Goal: Check status: Check status

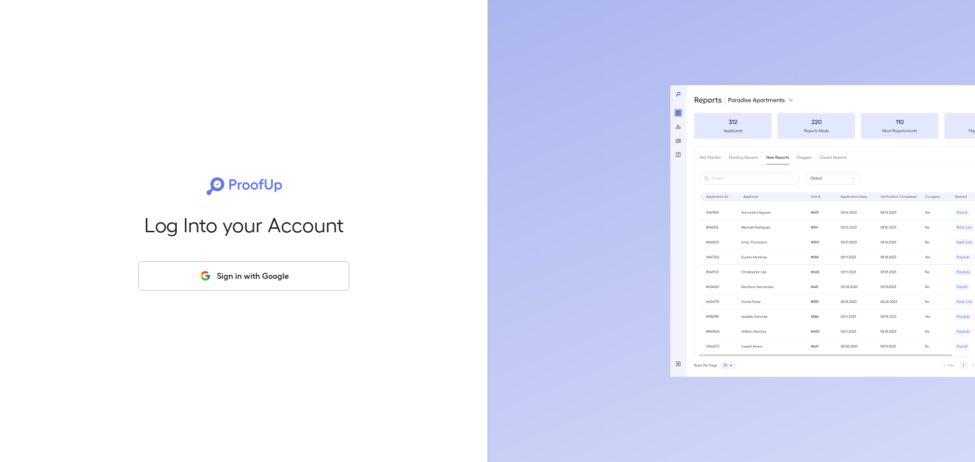
click at [278, 272] on button "Sign in with Google" at bounding box center [243, 275] width 211 height 29
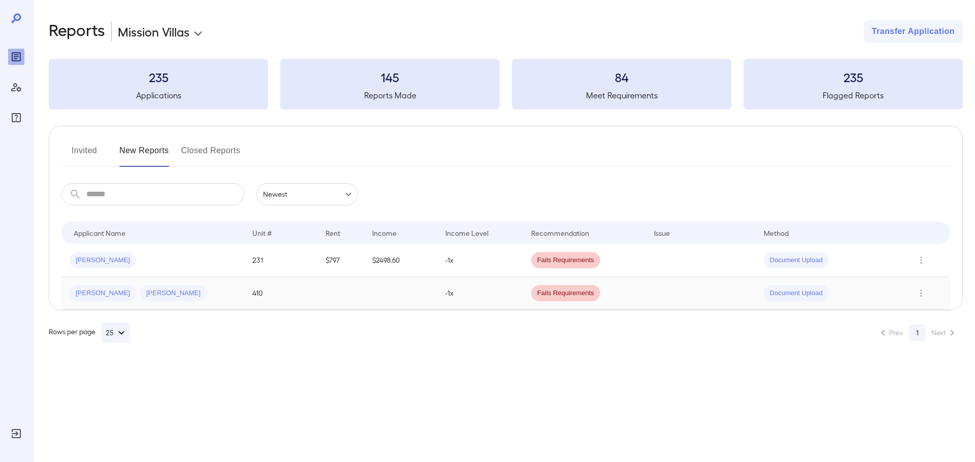
click at [507, 303] on td "-1x" at bounding box center [480, 293] width 86 height 33
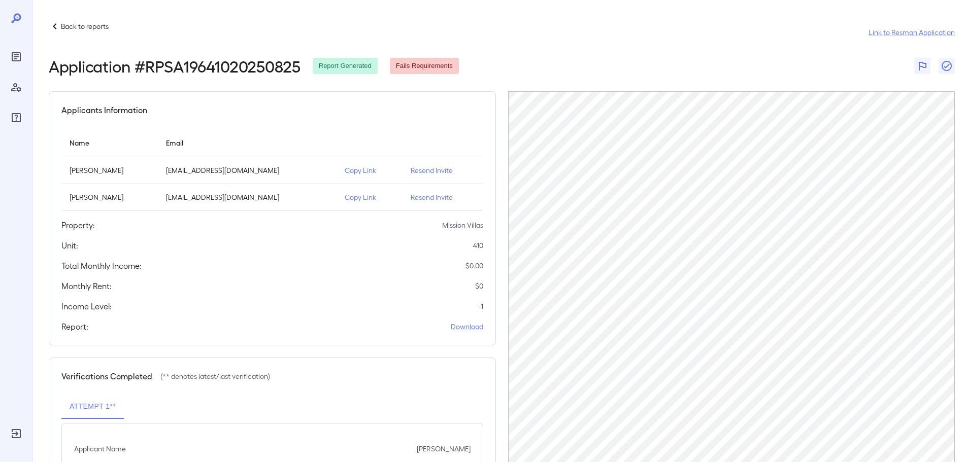
click at [57, 23] on icon at bounding box center [55, 26] width 12 height 12
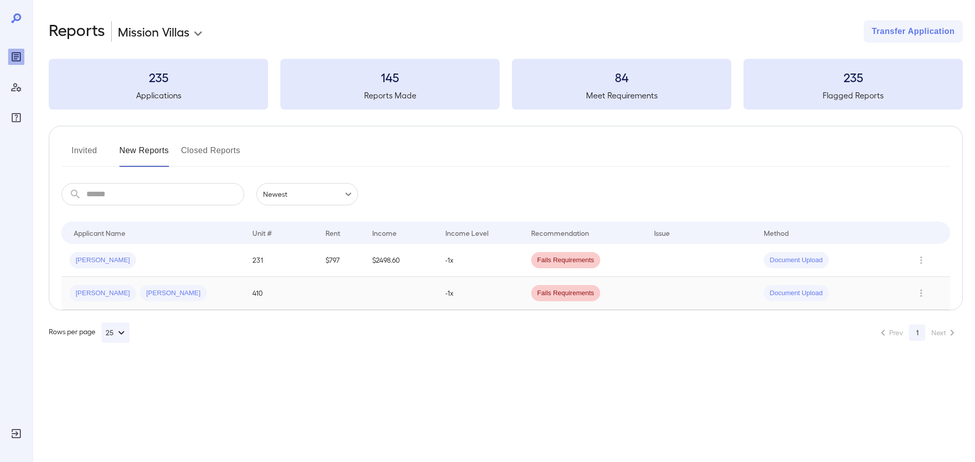
click at [397, 294] on td at bounding box center [400, 293] width 73 height 33
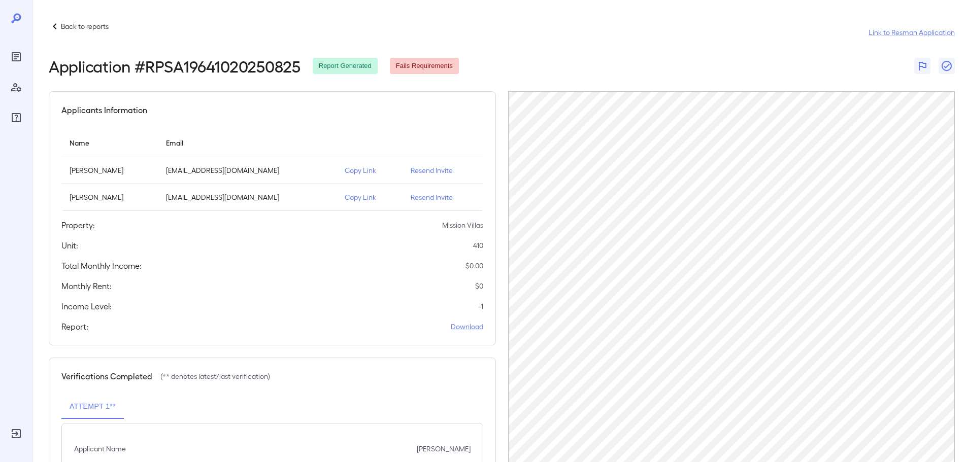
click at [55, 25] on icon at bounding box center [55, 26] width 4 height 6
